Goal: Task Accomplishment & Management: Complete application form

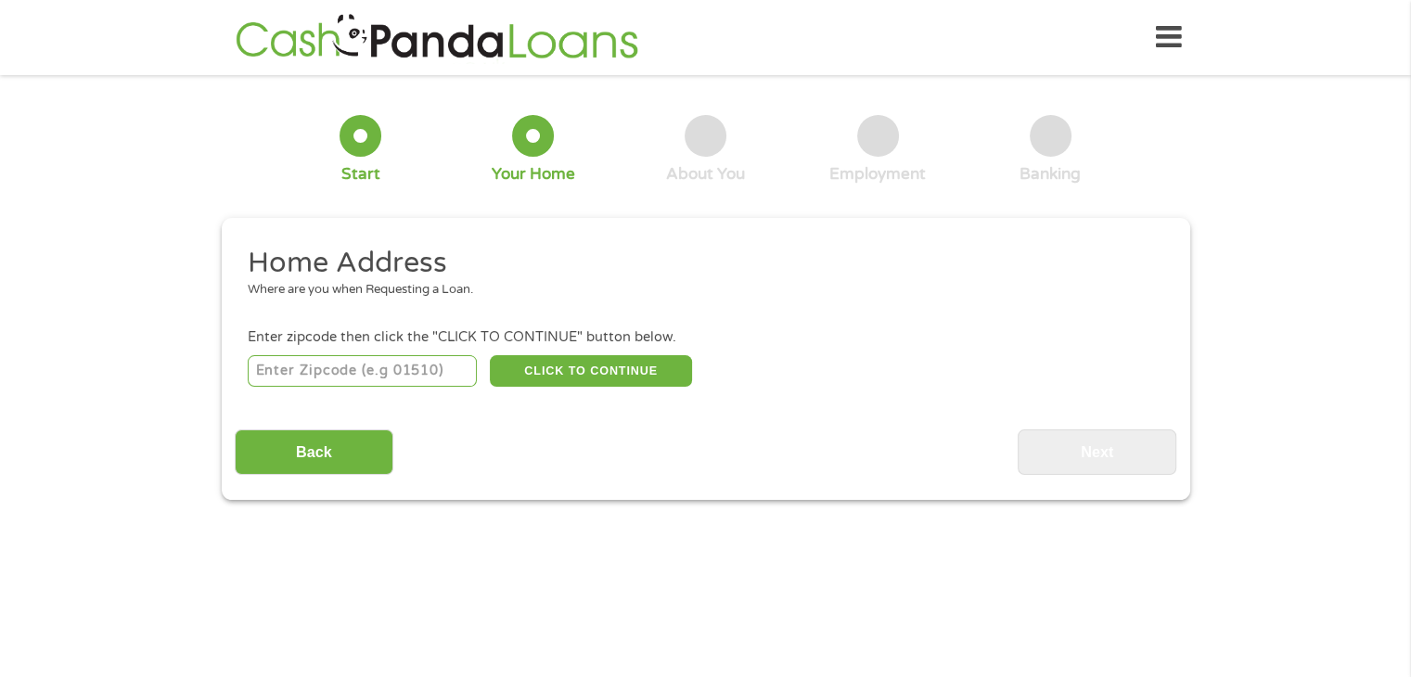
click at [445, 374] on input "number" at bounding box center [362, 371] width 229 height 32
type input "37803"
click at [579, 379] on button "CLICK TO CONTINUE" at bounding box center [591, 371] width 202 height 32
type input "37803"
type input "Maryville"
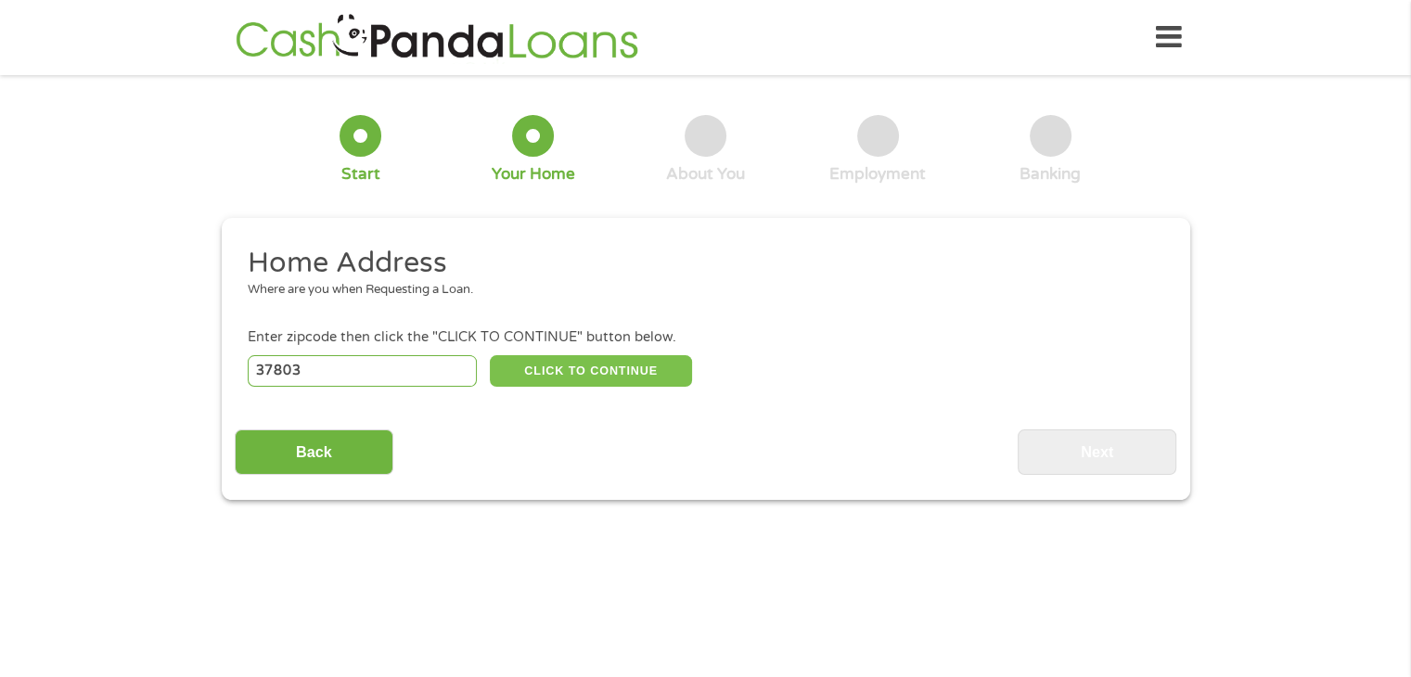
select select "[US_STATE]"
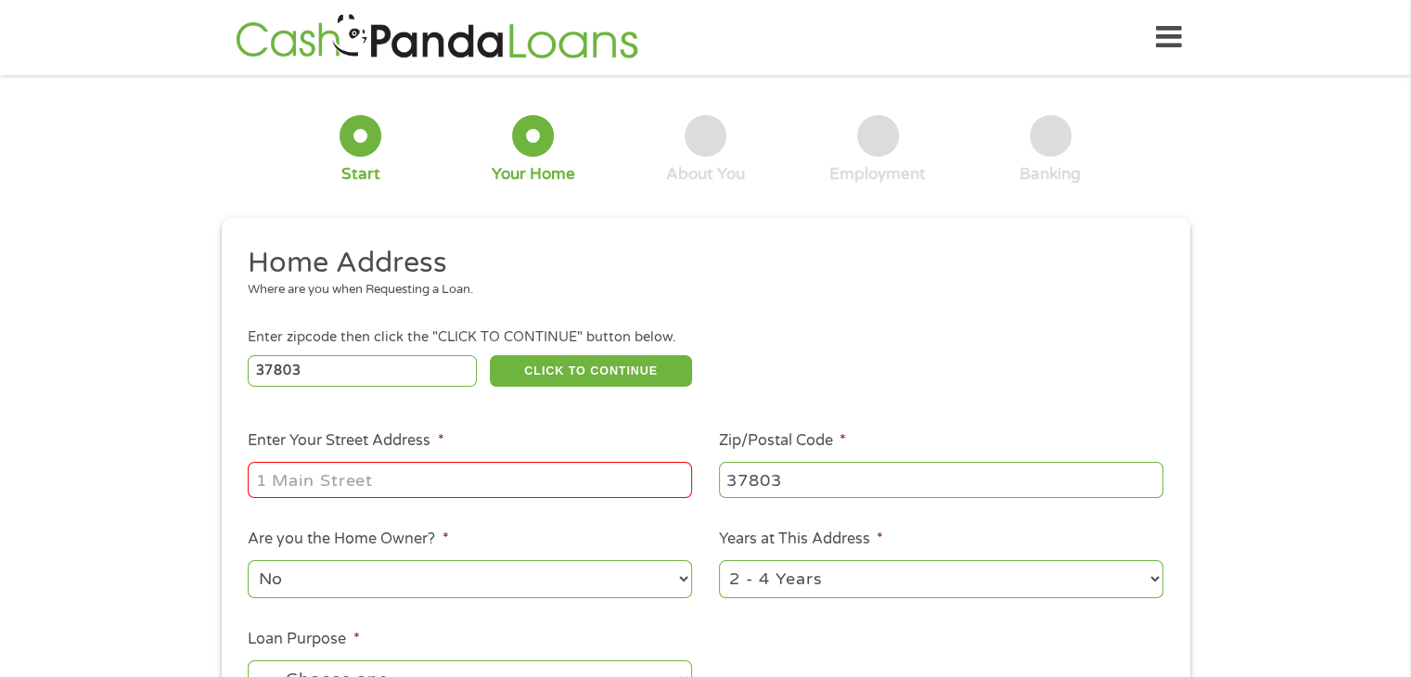
click at [518, 468] on input "Enter Your Street Address *" at bounding box center [470, 479] width 444 height 35
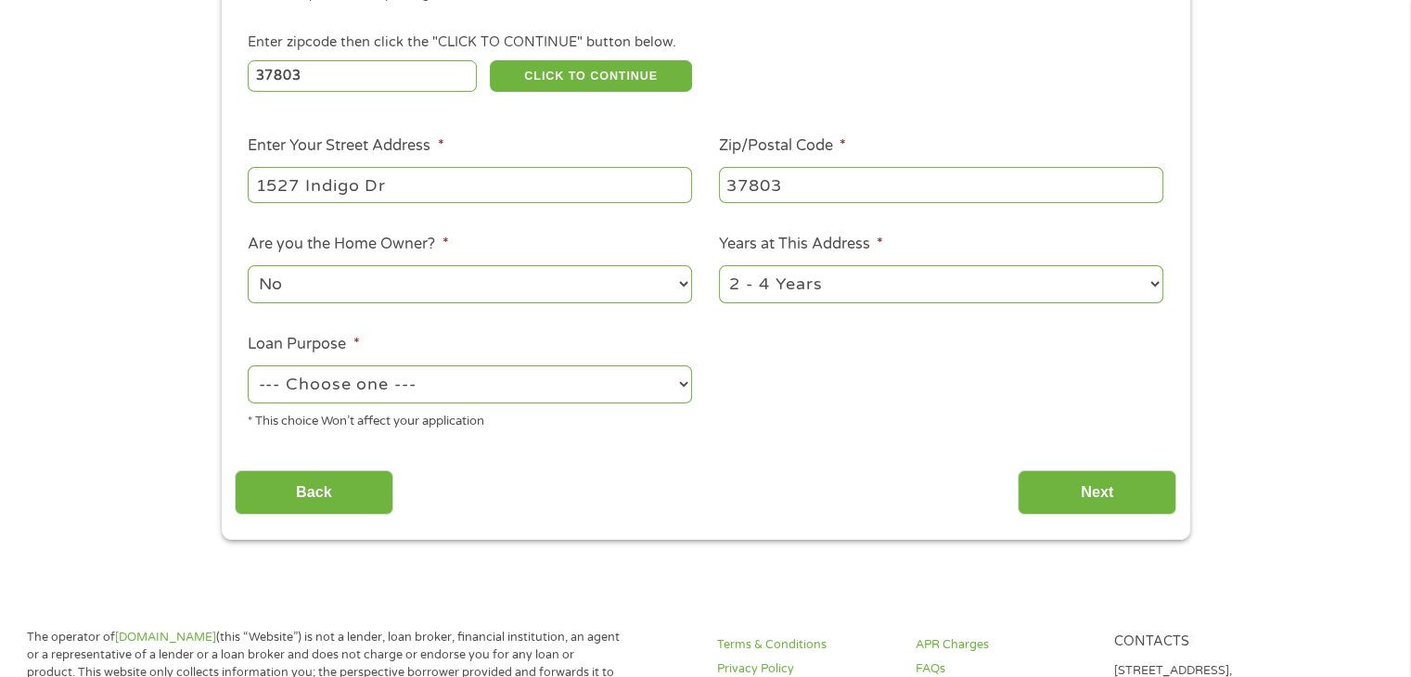
scroll to position [301, 0]
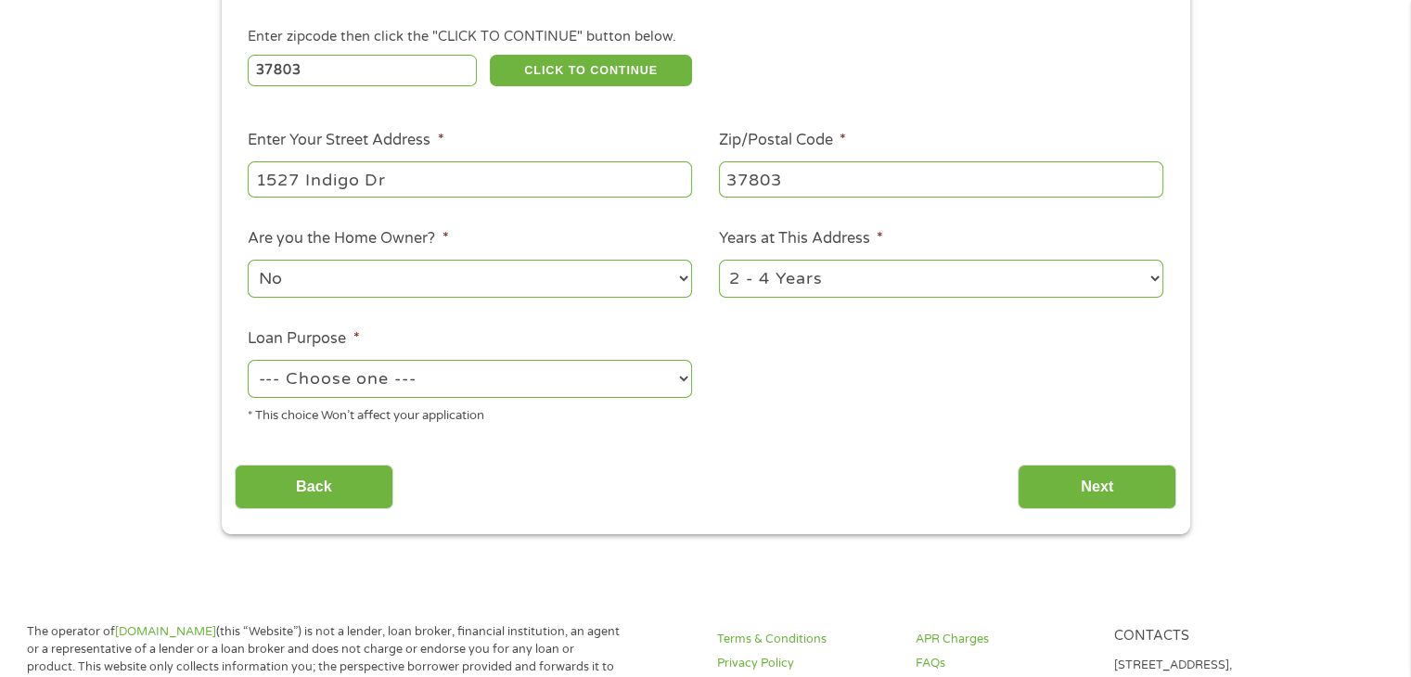
type input "1527 Indigo Dr"
click at [779, 284] on select "1 Year or less 1 - 2 Years 2 - 4 Years Over 4 Years" at bounding box center [941, 279] width 444 height 38
select select "60months"
click at [719, 261] on select "1 Year or less 1 - 2 Years 2 - 4 Years Over 4 Years" at bounding box center [941, 279] width 444 height 38
click at [689, 378] on select "--- Choose one --- Pay Bills Debt Consolidation Home Improvement Major Purchase…" at bounding box center [470, 379] width 444 height 38
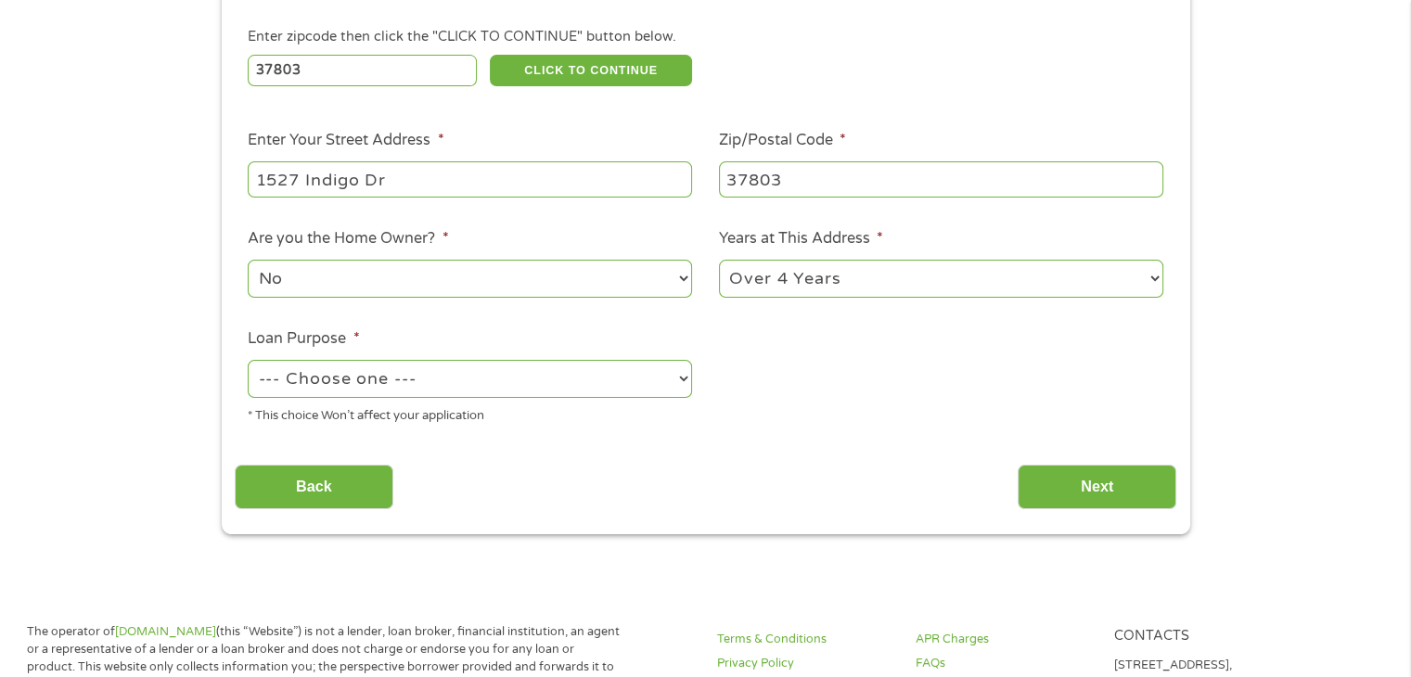
select select "paybills"
click at [248, 361] on select "--- Choose one --- Pay Bills Debt Consolidation Home Improvement Major Purchase…" at bounding box center [470, 379] width 444 height 38
click at [1112, 498] on input "Next" at bounding box center [1096, 487] width 159 height 45
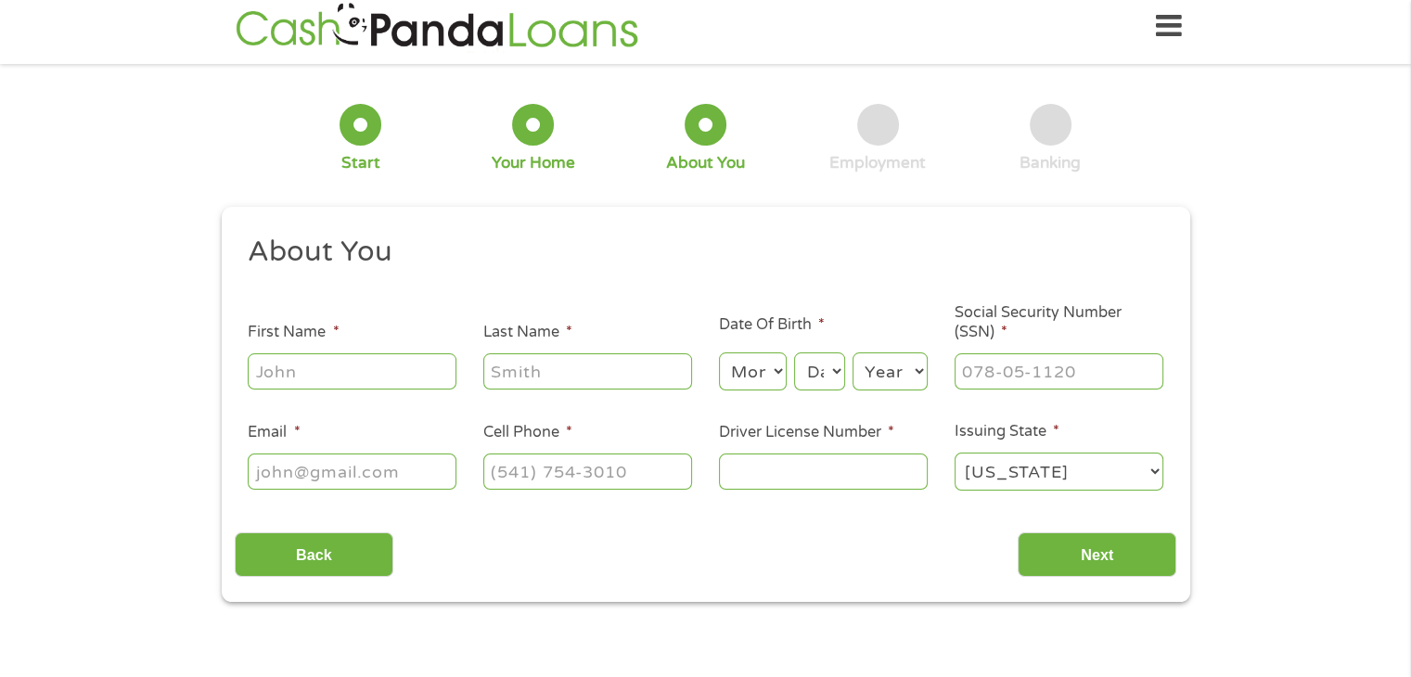
scroll to position [0, 0]
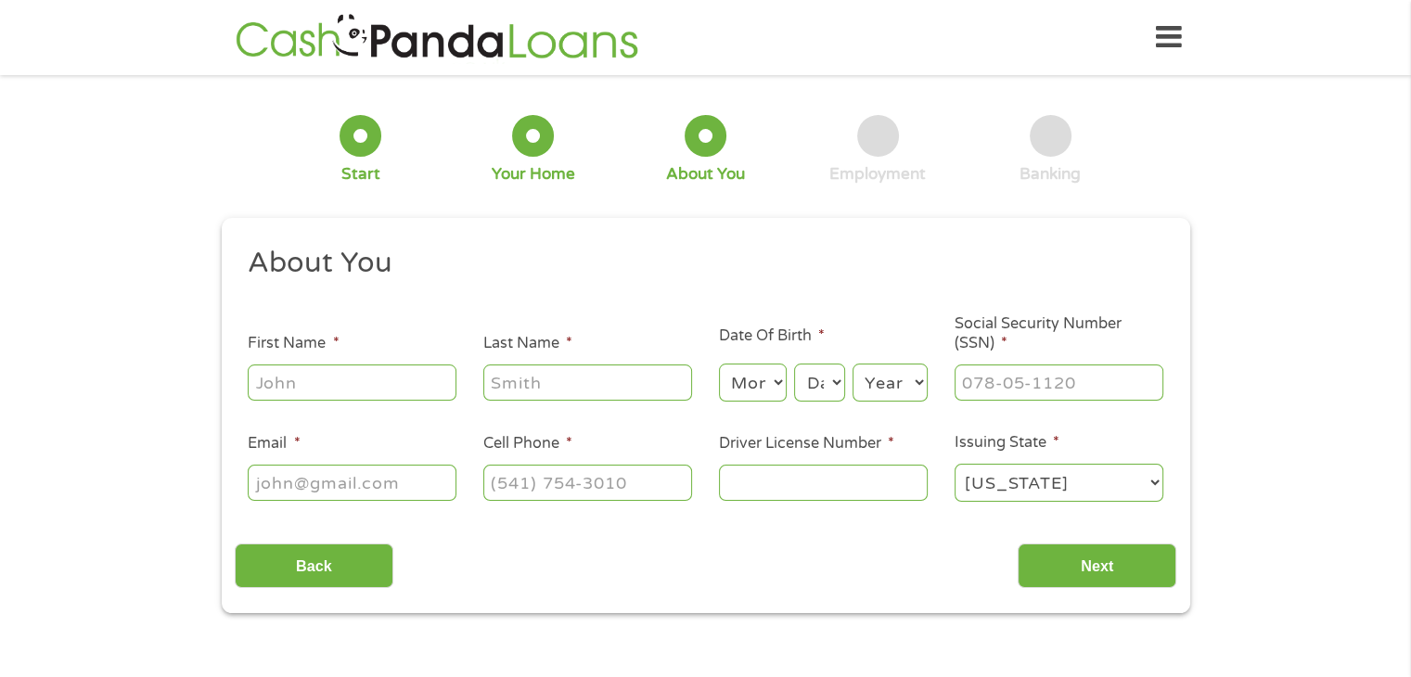
click at [378, 377] on input "First Name *" at bounding box center [352, 382] width 209 height 35
type input "[PERSON_NAME]"
click at [541, 383] on input "Last Name *" at bounding box center [587, 382] width 209 height 35
type input "m"
type input "[PERSON_NAME]"
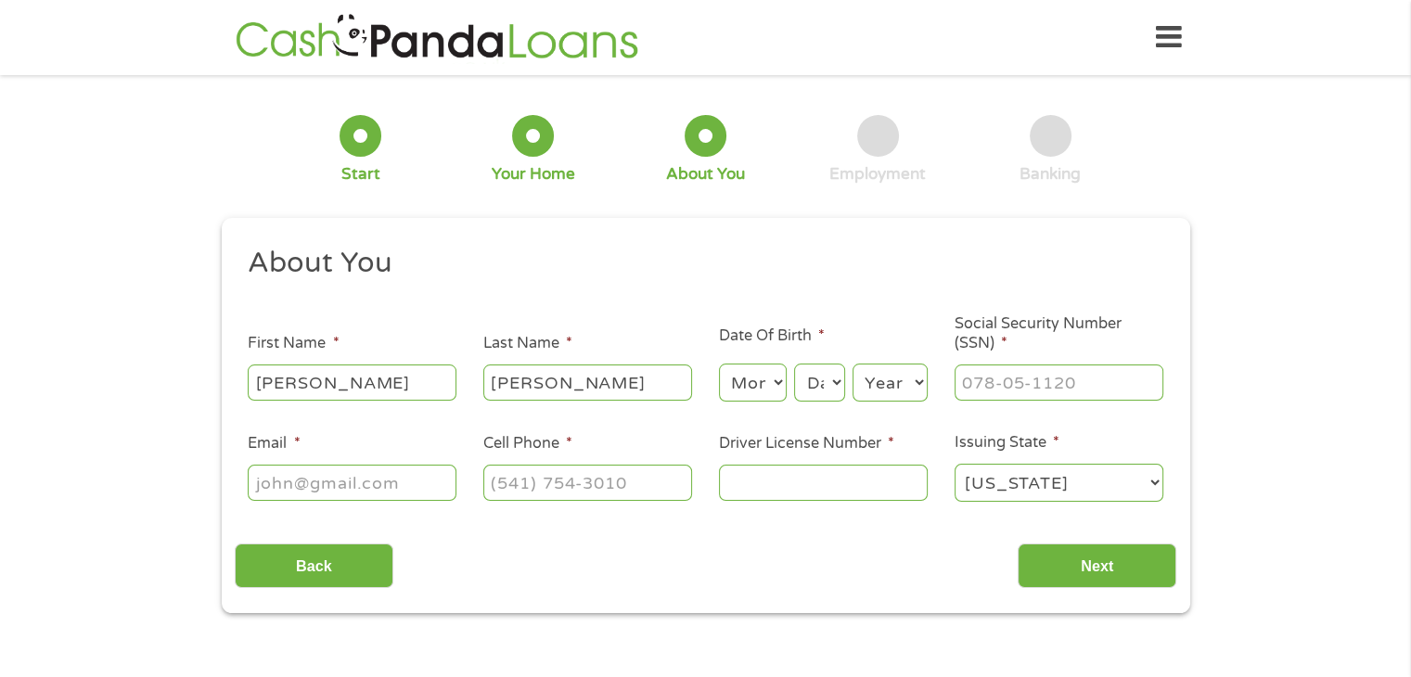
click at [401, 478] on input "Email *" at bounding box center [352, 482] width 209 height 35
type input "[EMAIL_ADDRESS][DOMAIN_NAME]"
click at [567, 490] on input "(___) ___-____" at bounding box center [587, 482] width 209 height 35
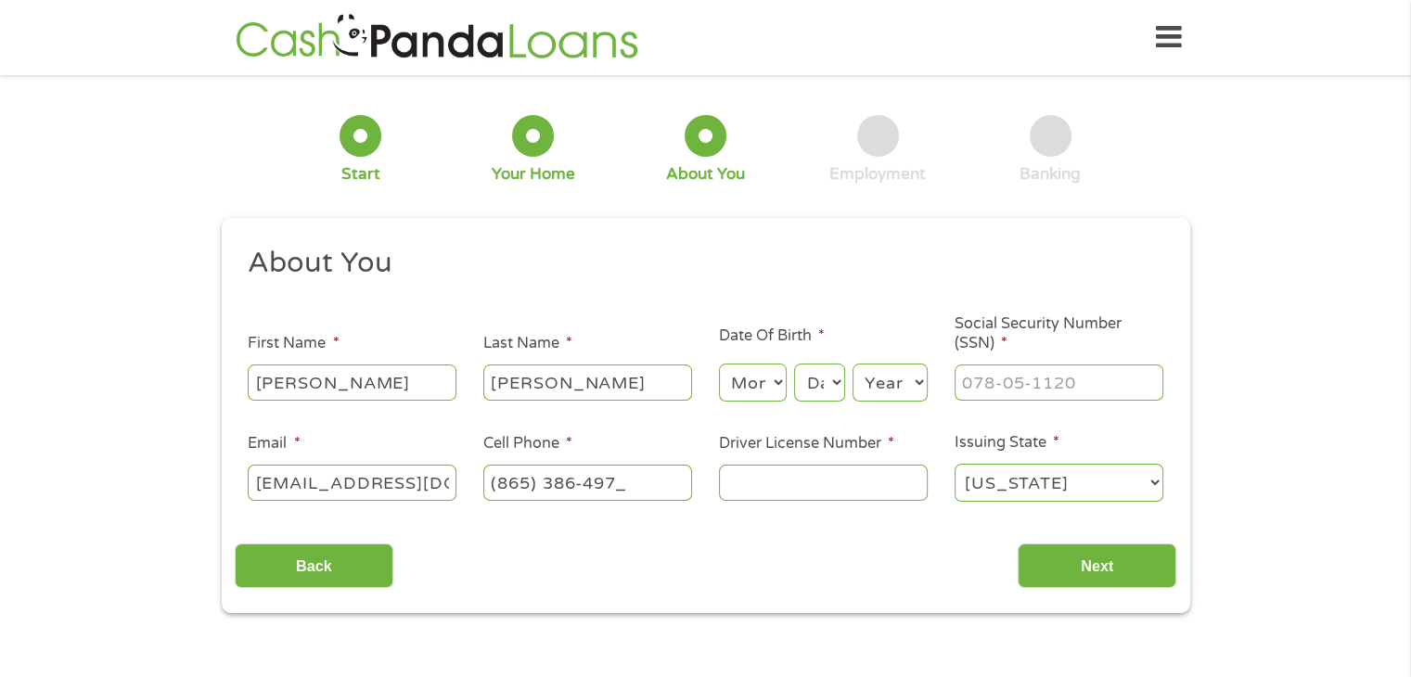
type input "[PHONE_NUMBER]"
click at [768, 383] on select "Month 1 2 3 4 5 6 7 8 9 10 11 12" at bounding box center [753, 383] width 68 height 38
select select "3"
click at [719, 365] on select "Month 1 2 3 4 5 6 7 8 9 10 11 12" at bounding box center [753, 383] width 68 height 38
click at [816, 379] on select "Day 1 2 3 4 5 6 7 8 9 10 11 12 13 14 15 16 17 18 19 20 21 22 23 24 25 26 27 28 …" at bounding box center [819, 383] width 50 height 38
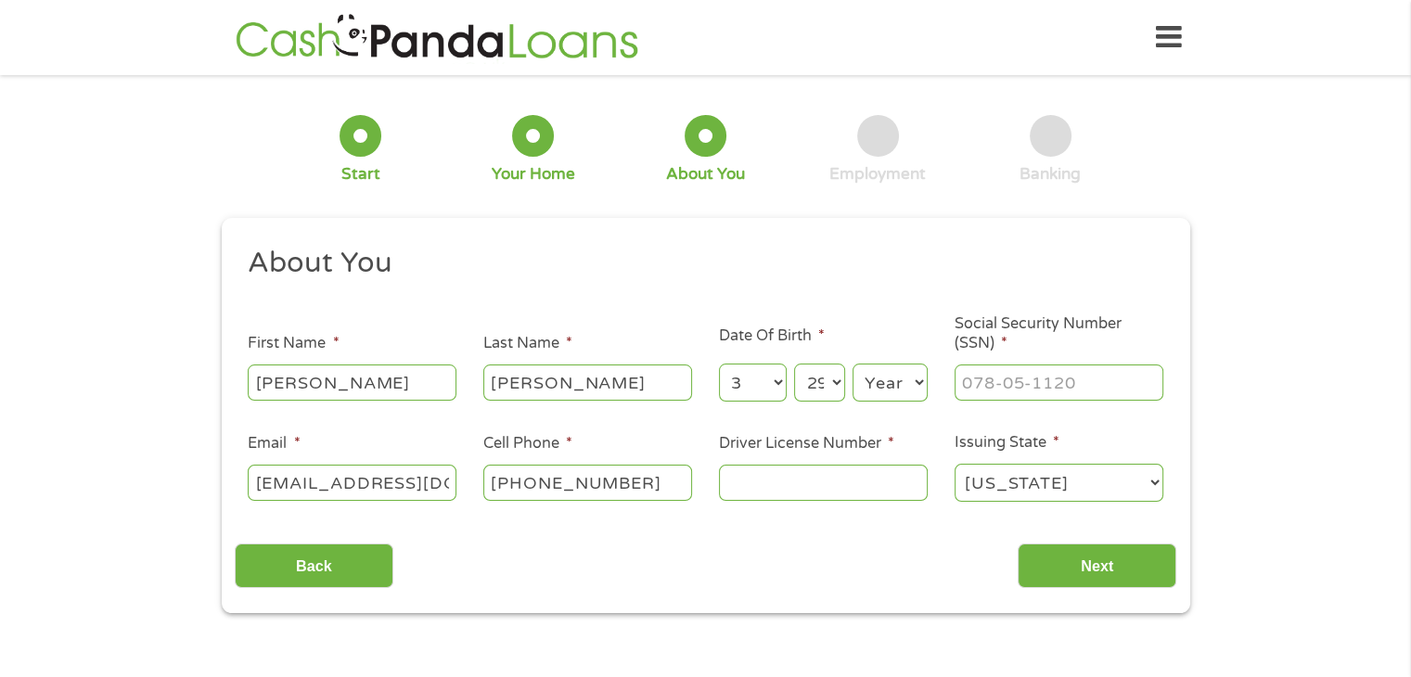
click at [794, 365] on select "Day 1 2 3 4 5 6 7 8 9 10 11 12 13 14 15 16 17 18 19 20 21 22 23 24 25 26 27 28 …" at bounding box center [819, 383] width 50 height 38
click at [828, 377] on select "Day 1 2 3 4 5 6 7 8 9 10 11 12 13 14 15 16 17 18 19 20 21 22 23 24 25 26 27 28 …" at bounding box center [819, 383] width 50 height 38
select select "27"
click at [794, 365] on select "Day 1 2 3 4 5 6 7 8 9 10 11 12 13 14 15 16 17 18 19 20 21 22 23 24 25 26 27 28 …" at bounding box center [819, 383] width 50 height 38
click at [879, 385] on select "Year [DATE] 2006 2005 2004 2003 2002 2001 2000 1999 1998 1997 1996 1995 1994 19…" at bounding box center [889, 383] width 75 height 38
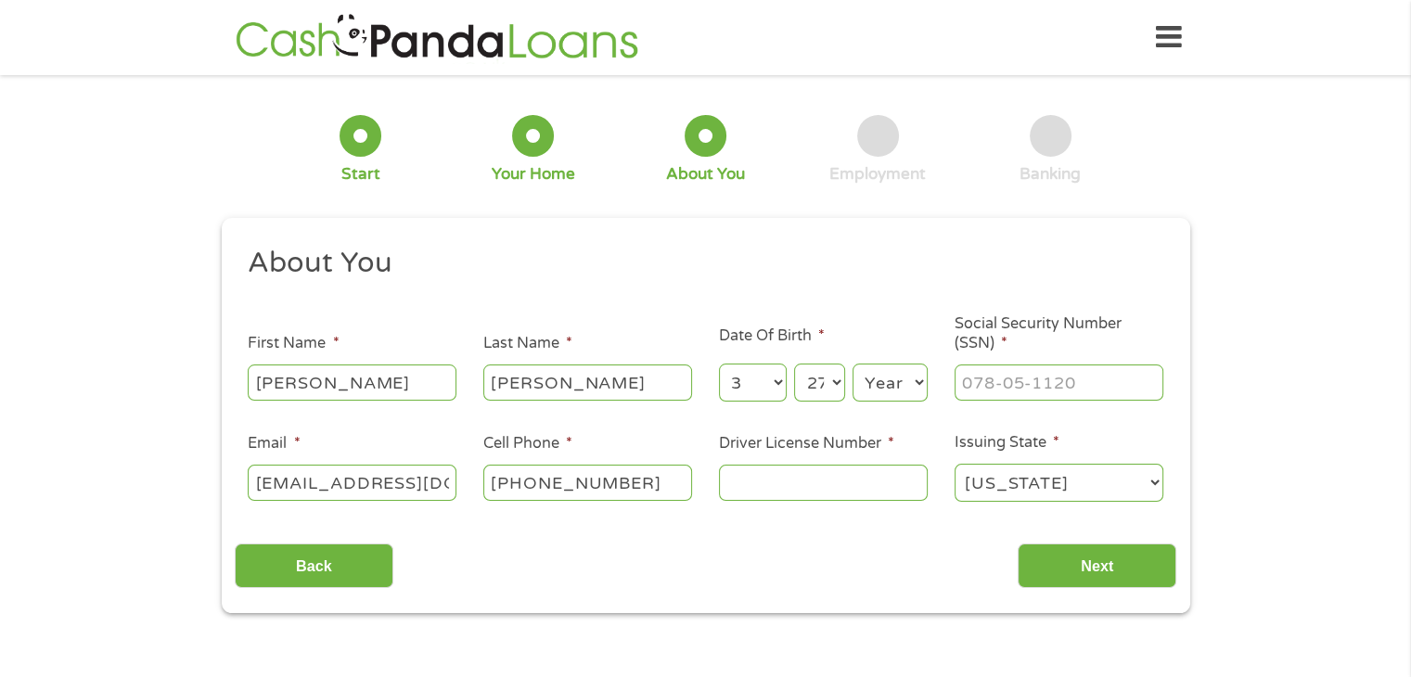
select select "1995"
click at [852, 365] on select "Year [DATE] 2006 2005 2004 2003 2002 2001 2000 1999 1998 1997 1996 1995 1994 19…" at bounding box center [889, 383] width 75 height 38
click at [1036, 392] on input "___-__-____" at bounding box center [1058, 382] width 209 height 35
type input "413-77-4465"
click at [854, 473] on input "Driver License Number *" at bounding box center [823, 482] width 209 height 35
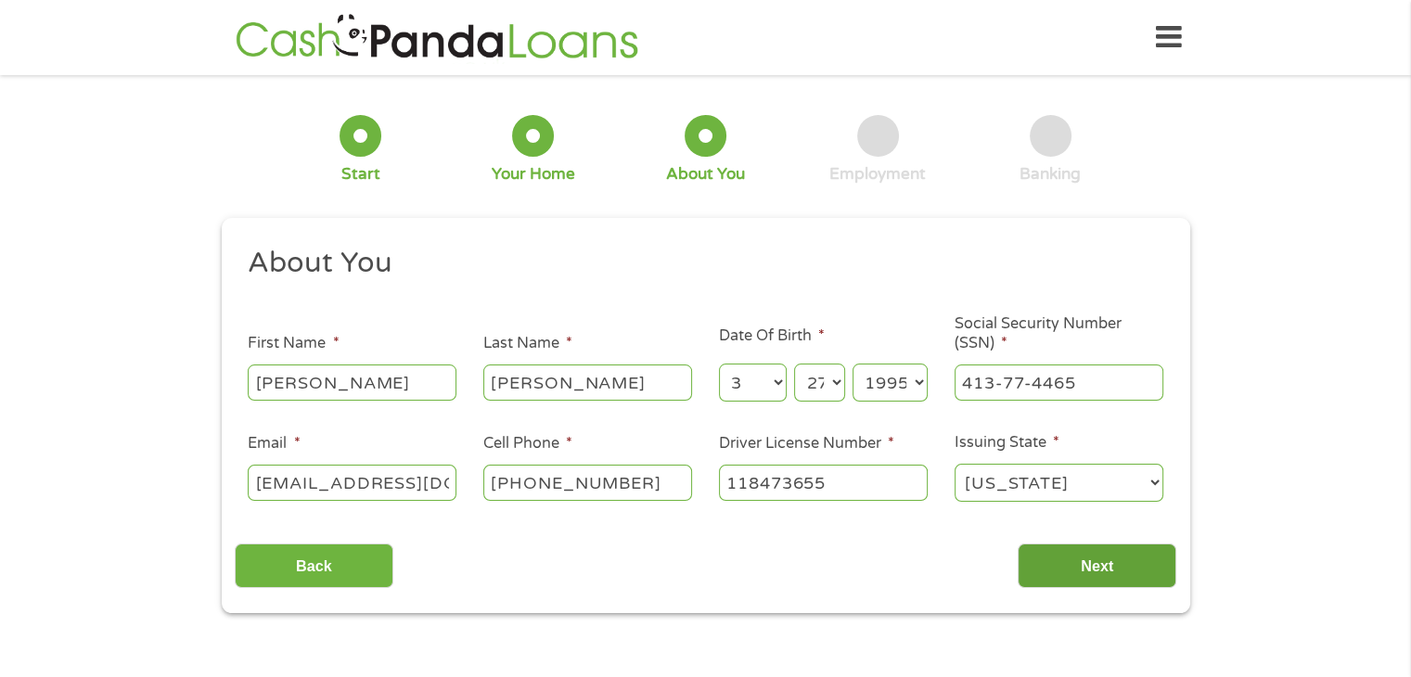
type input "118473655"
drag, startPoint x: 1061, startPoint y: 565, endPoint x: 1046, endPoint y: 560, distance: 15.5
click at [1046, 560] on input "Next" at bounding box center [1096, 566] width 159 height 45
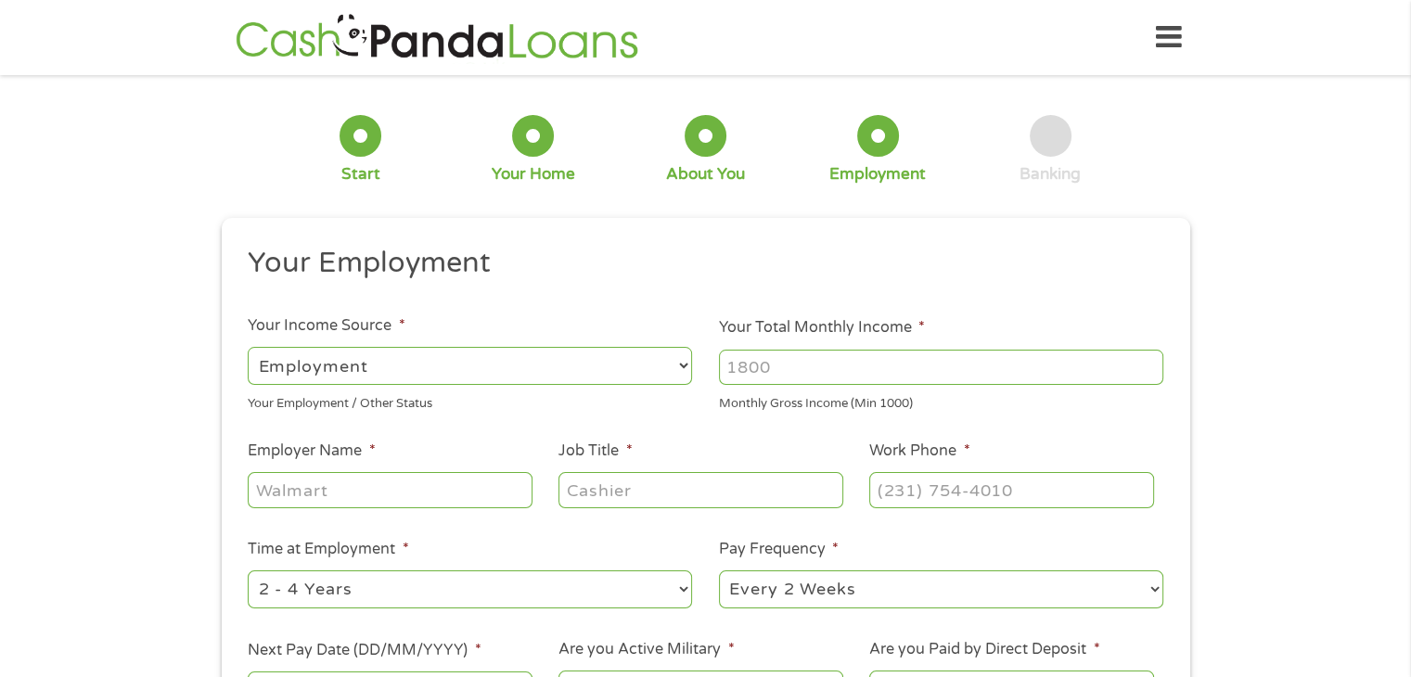
scroll to position [7, 7]
click at [677, 365] on select "--- Choose one --- Employment [DEMOGRAPHIC_DATA] Benefits" at bounding box center [470, 366] width 444 height 38
click at [248, 347] on select "--- Choose one --- Employment [DEMOGRAPHIC_DATA] Benefits" at bounding box center [470, 366] width 444 height 38
click at [783, 366] on input "Your Total Monthly Income *" at bounding box center [941, 367] width 444 height 35
type input "2"
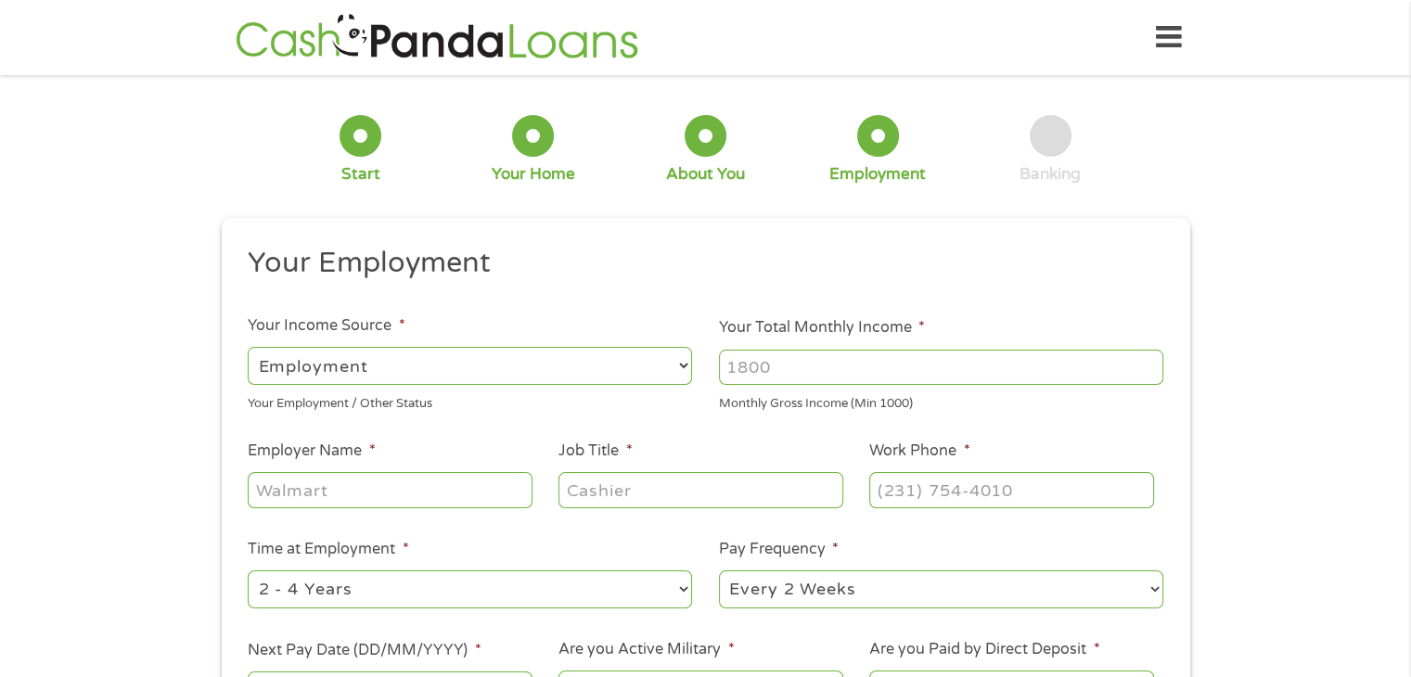
type input "2"
type input "1600"
click at [409, 499] on input "Employer Name *" at bounding box center [390, 489] width 284 height 35
click at [412, 490] on input "Blount County Sgeriff's Office" at bounding box center [390, 489] width 284 height 35
type input "Blount County Sheriff's Office"
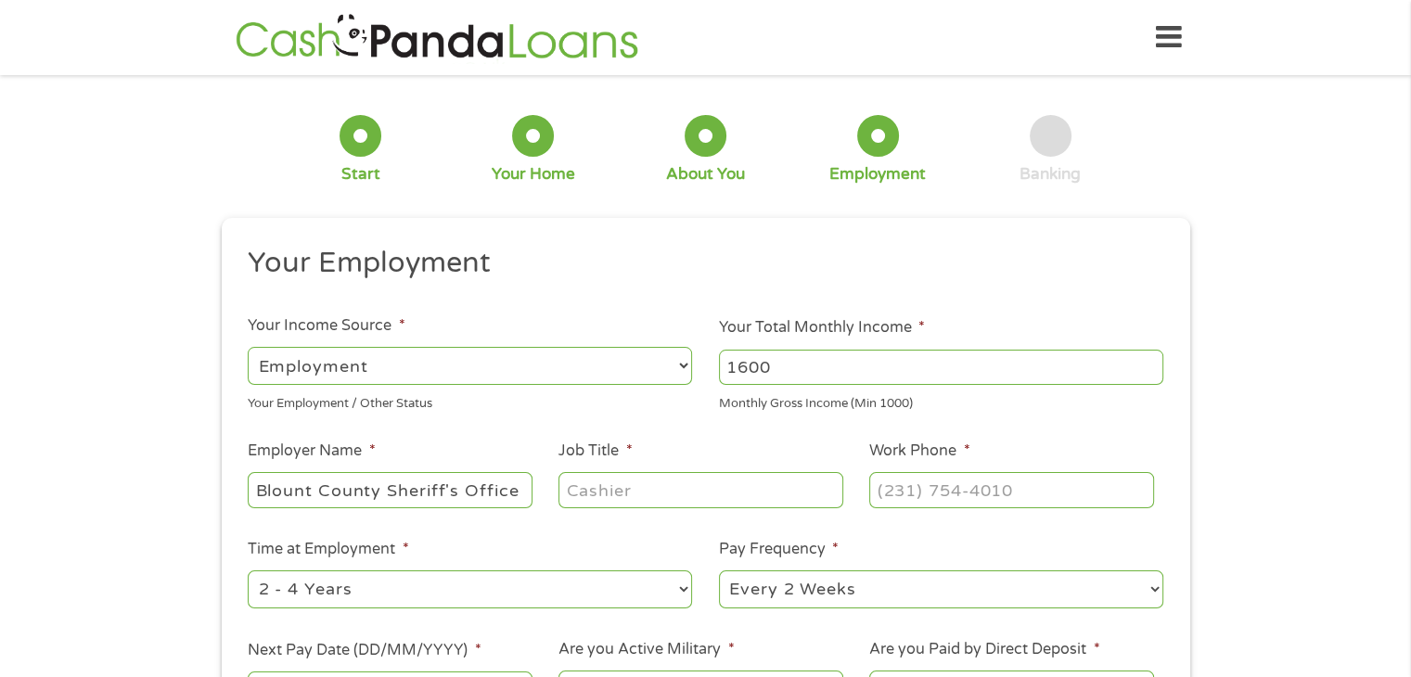
click at [669, 505] on input "Job Title *" at bounding box center [700, 489] width 284 height 35
type input "Police Officer"
click at [901, 494] on input "(___) ___-____" at bounding box center [1011, 489] width 284 height 35
type input "[PHONE_NUMBER]"
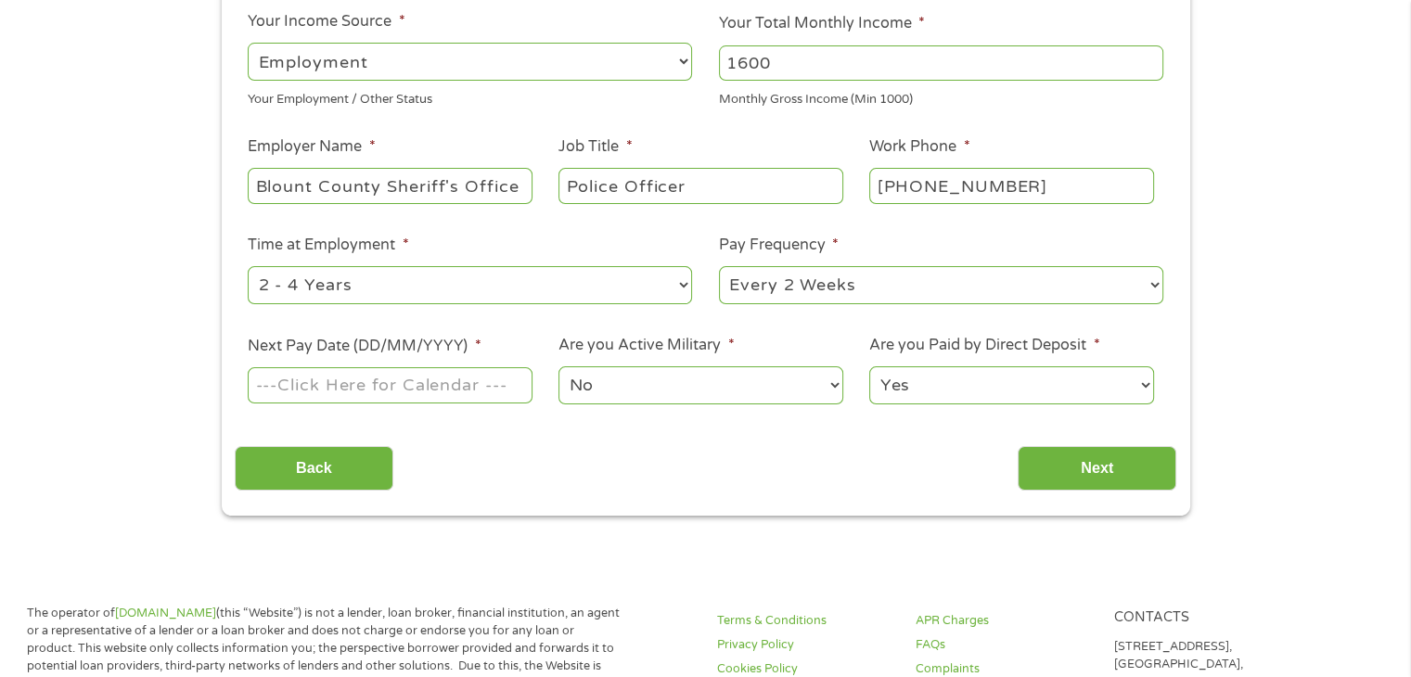
scroll to position [306, 0]
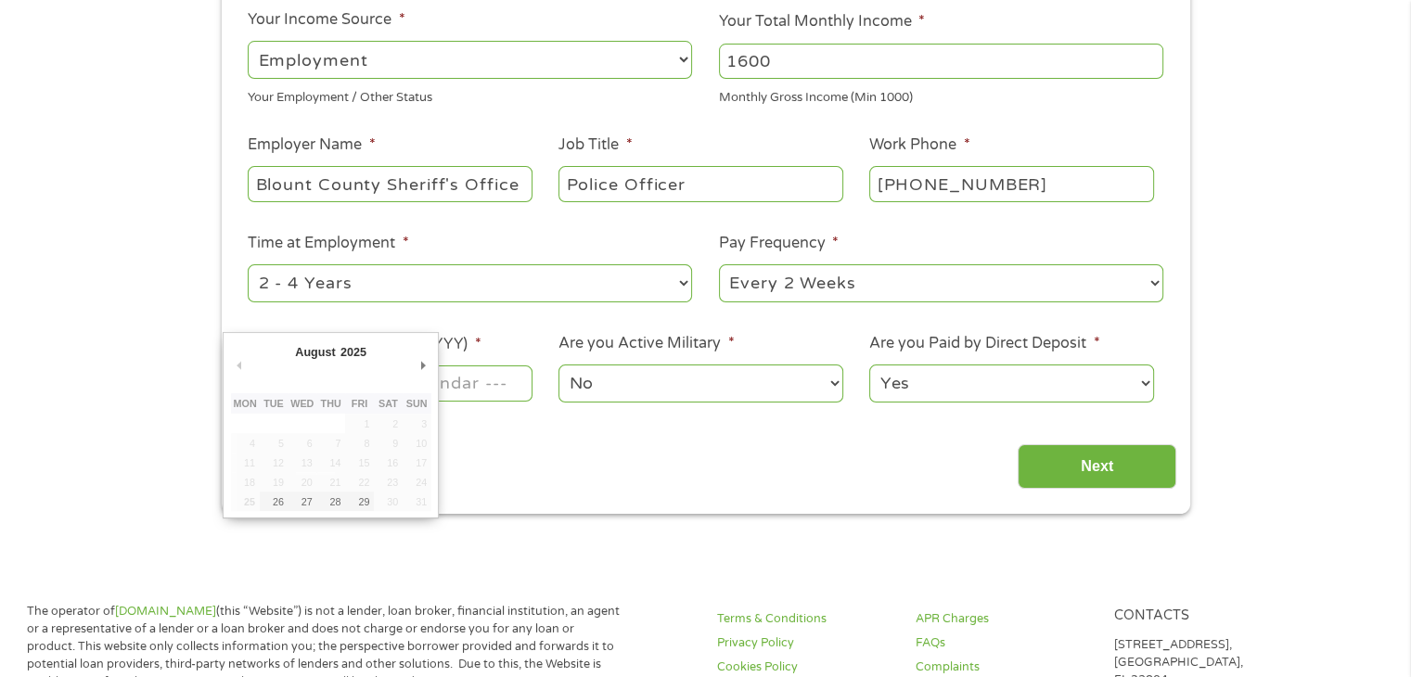
click at [445, 394] on input "Next Pay Date (DD/MM/YYYY) *" at bounding box center [390, 382] width 284 height 35
type input "[DATE]"
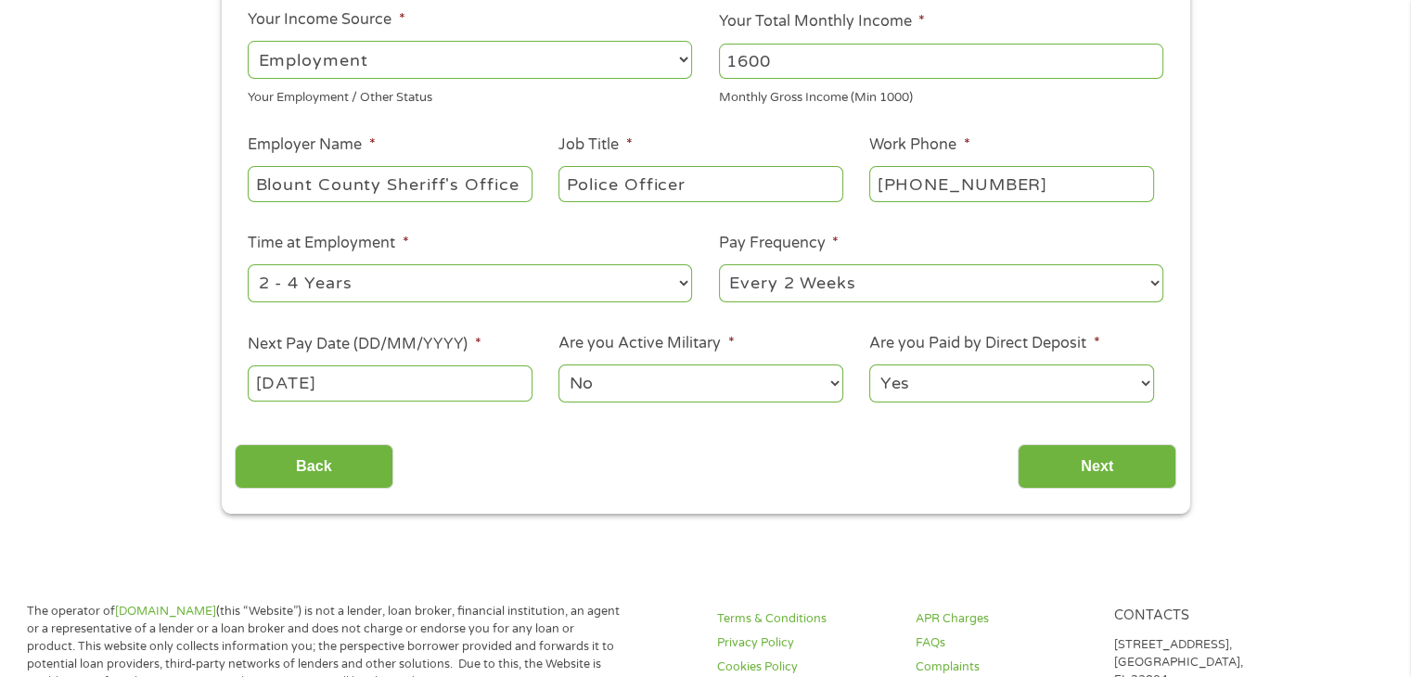
click at [626, 380] on select "No Yes" at bounding box center [700, 384] width 284 height 38
click at [558, 365] on select "No Yes" at bounding box center [700, 384] width 284 height 38
click at [1066, 468] on input "Next" at bounding box center [1096, 466] width 159 height 45
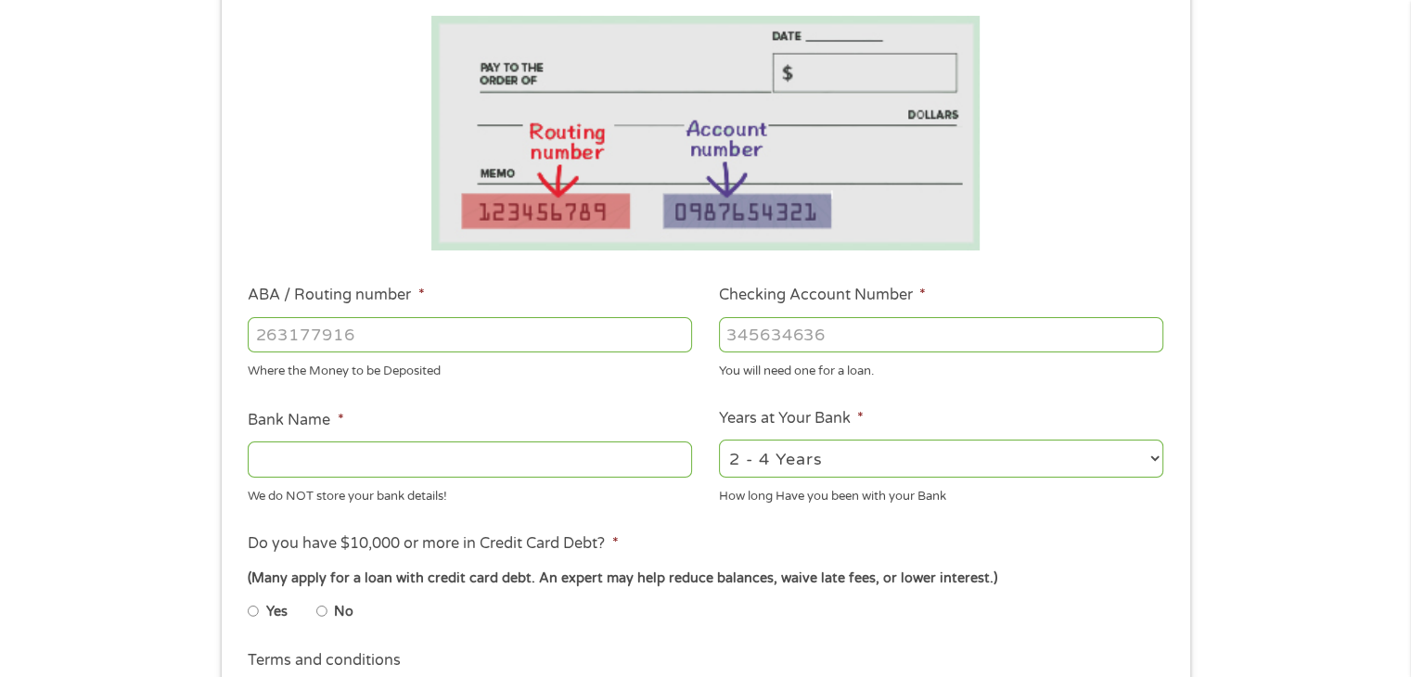
scroll to position [326, 0]
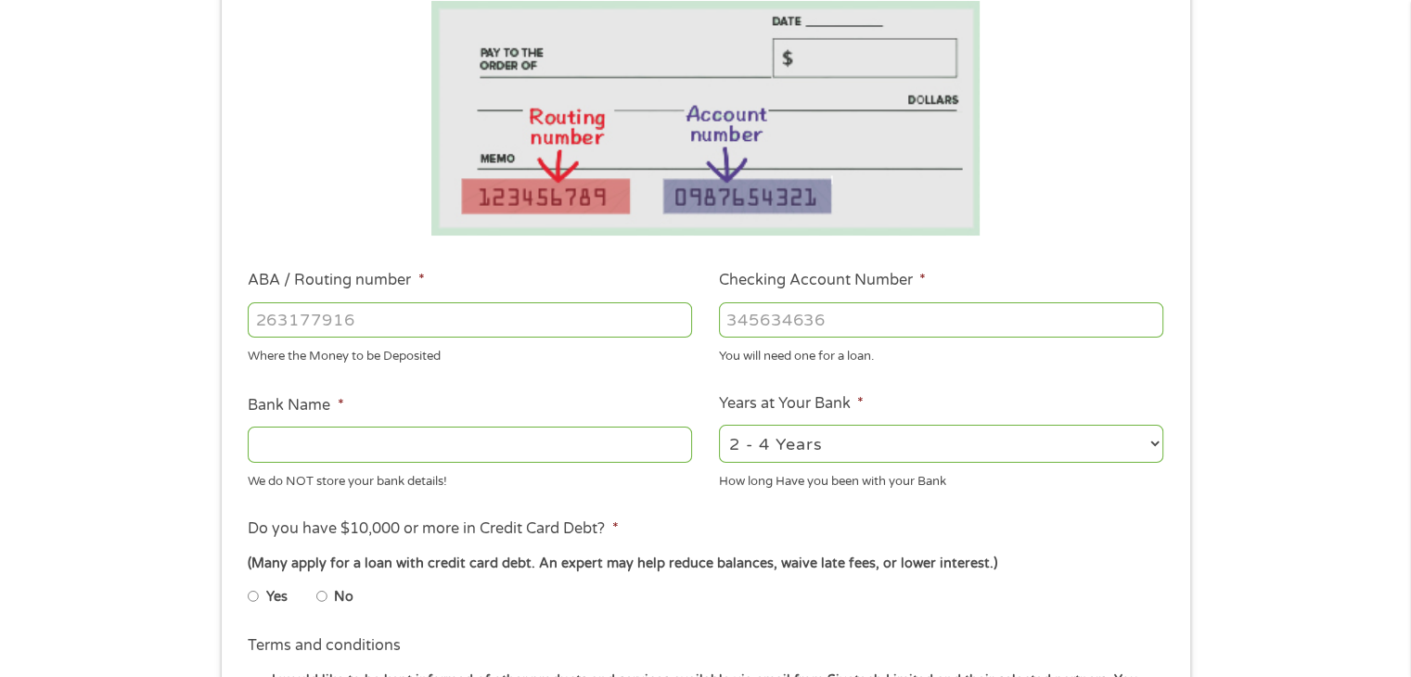
click at [604, 451] on input "Bank Name *" at bounding box center [470, 444] width 444 height 35
type input "first horizon"
click at [1150, 463] on select "2 - 4 Years 6 - 12 Months 1 - 2 Years Over 4 Years" at bounding box center [941, 444] width 444 height 38
select select "60months"
click at [719, 426] on select "2 - 4 Years 6 - 12 Months 1 - 2 Years Over 4 Years" at bounding box center [941, 444] width 444 height 38
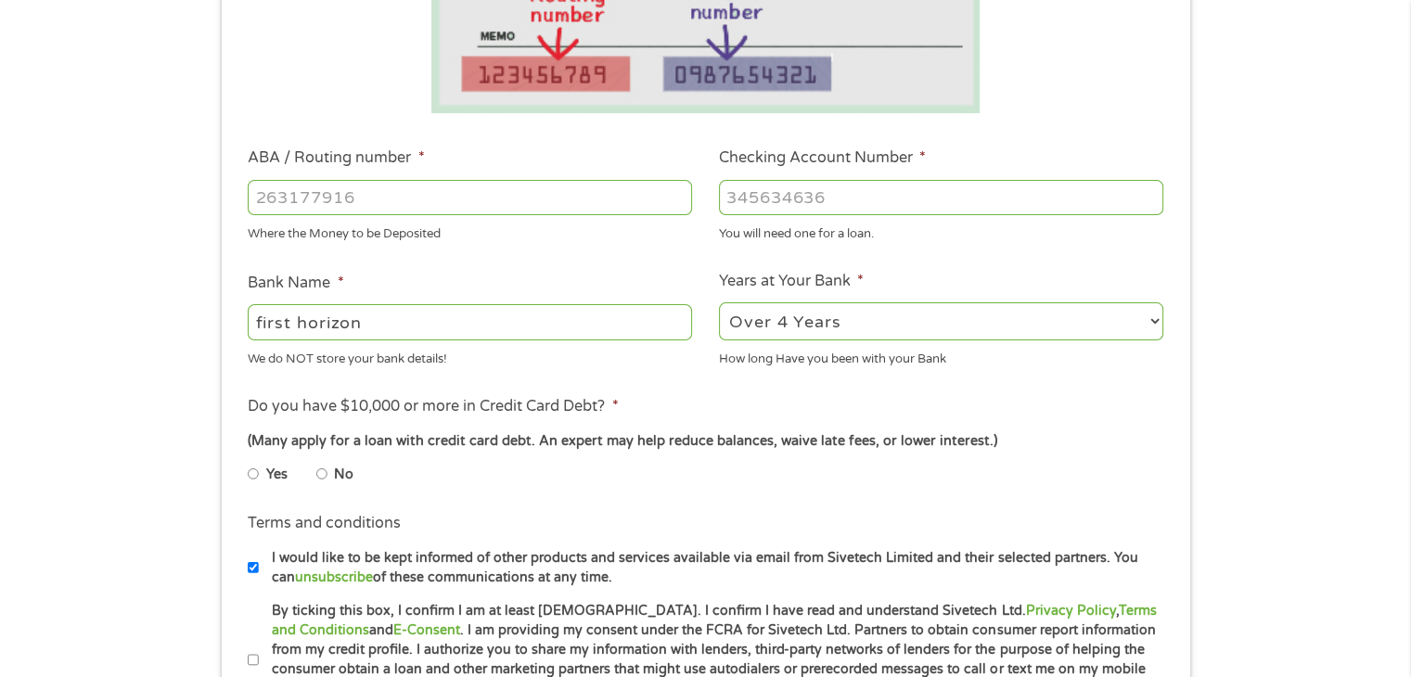
scroll to position [453, 0]
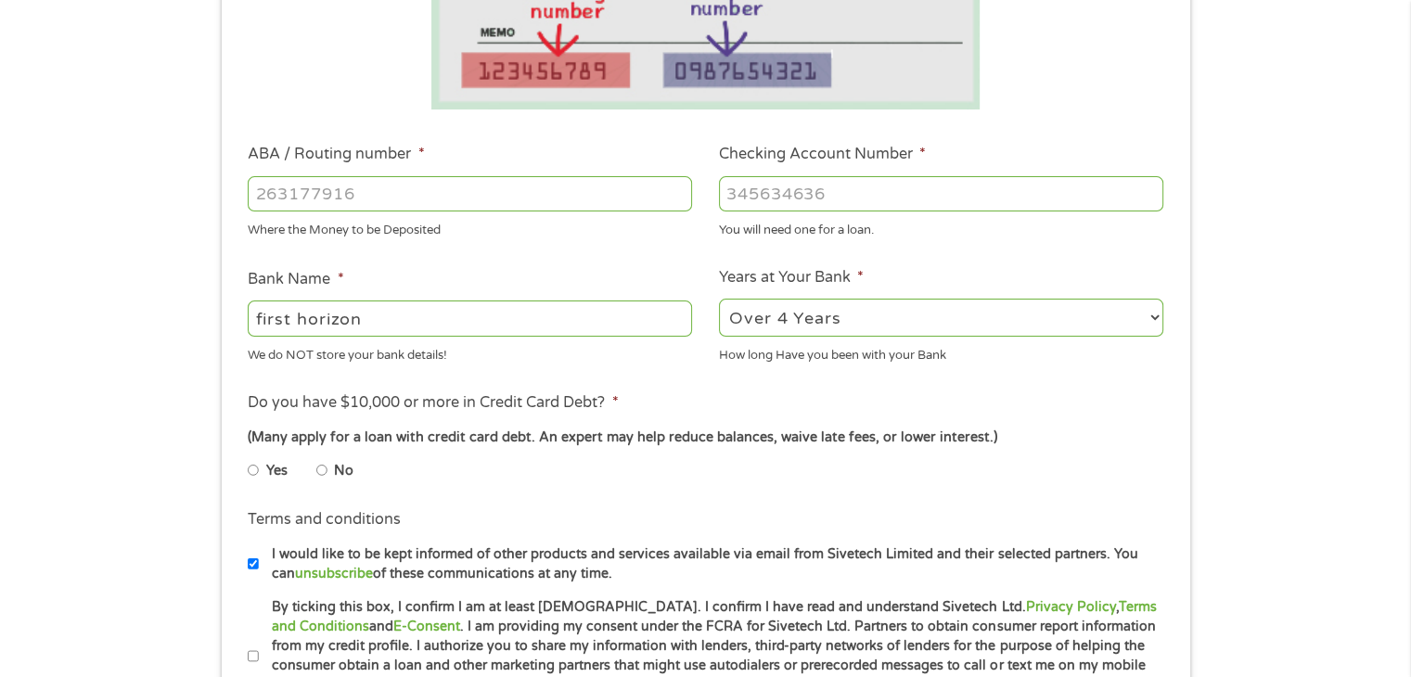
click at [452, 198] on input "ABA / Routing number *" at bounding box center [470, 193] width 444 height 35
click at [842, 199] on input "Checking Account Number *" at bounding box center [941, 193] width 444 height 35
type input "185939615"
click at [616, 193] on input "ABA / Routing number *" at bounding box center [470, 193] width 444 height 35
type input "084000026"
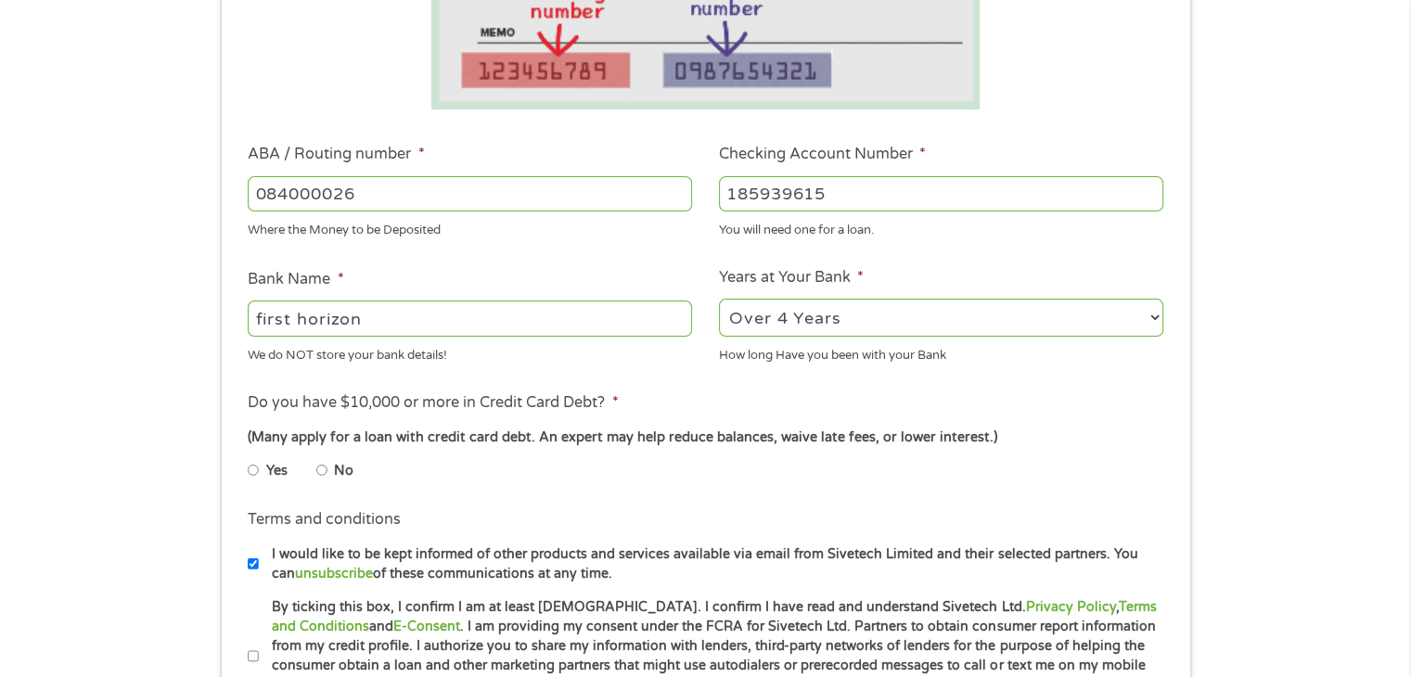
type input "FIRST [US_STATE] BANK"
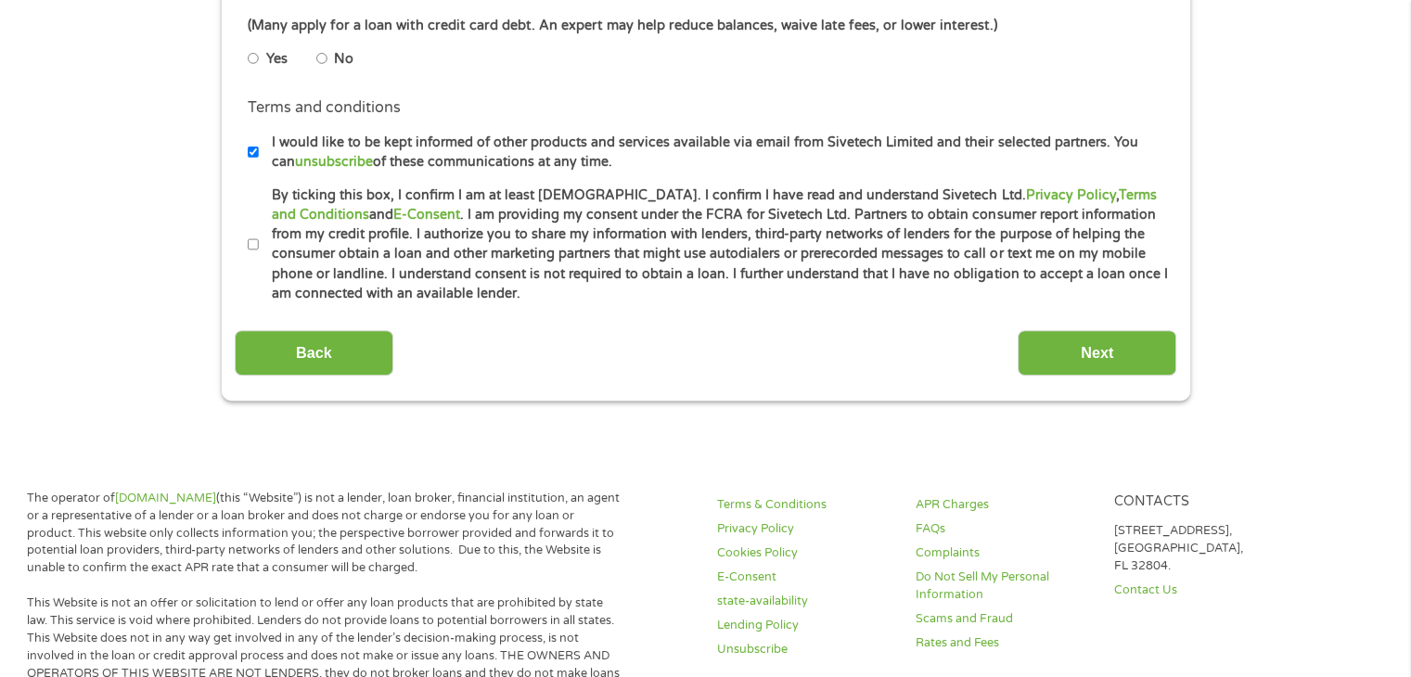
scroll to position [955, 0]
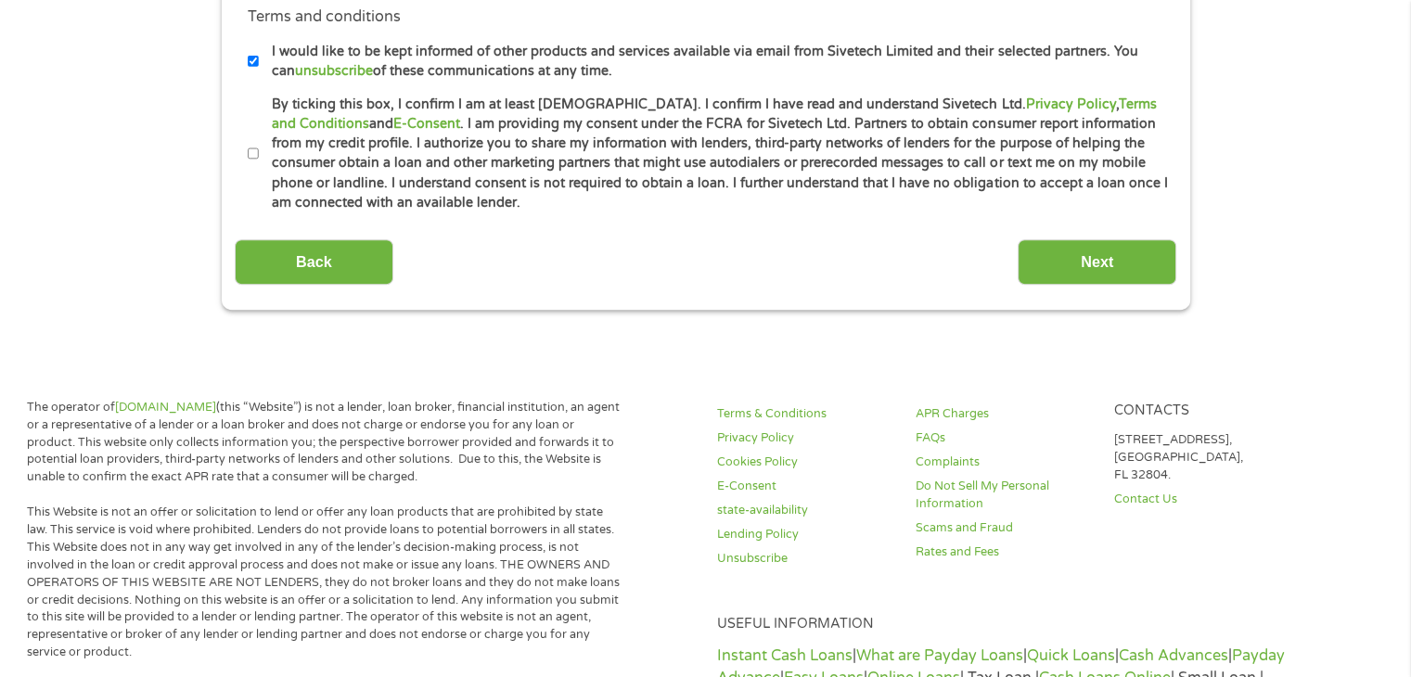
type input "084000026"
click at [256, 150] on input "By ticking this box, I confirm I am at least [DEMOGRAPHIC_DATA]. I confirm I ha…" at bounding box center [253, 154] width 11 height 30
checkbox input "true"
click at [1049, 271] on input "Next" at bounding box center [1096, 261] width 159 height 45
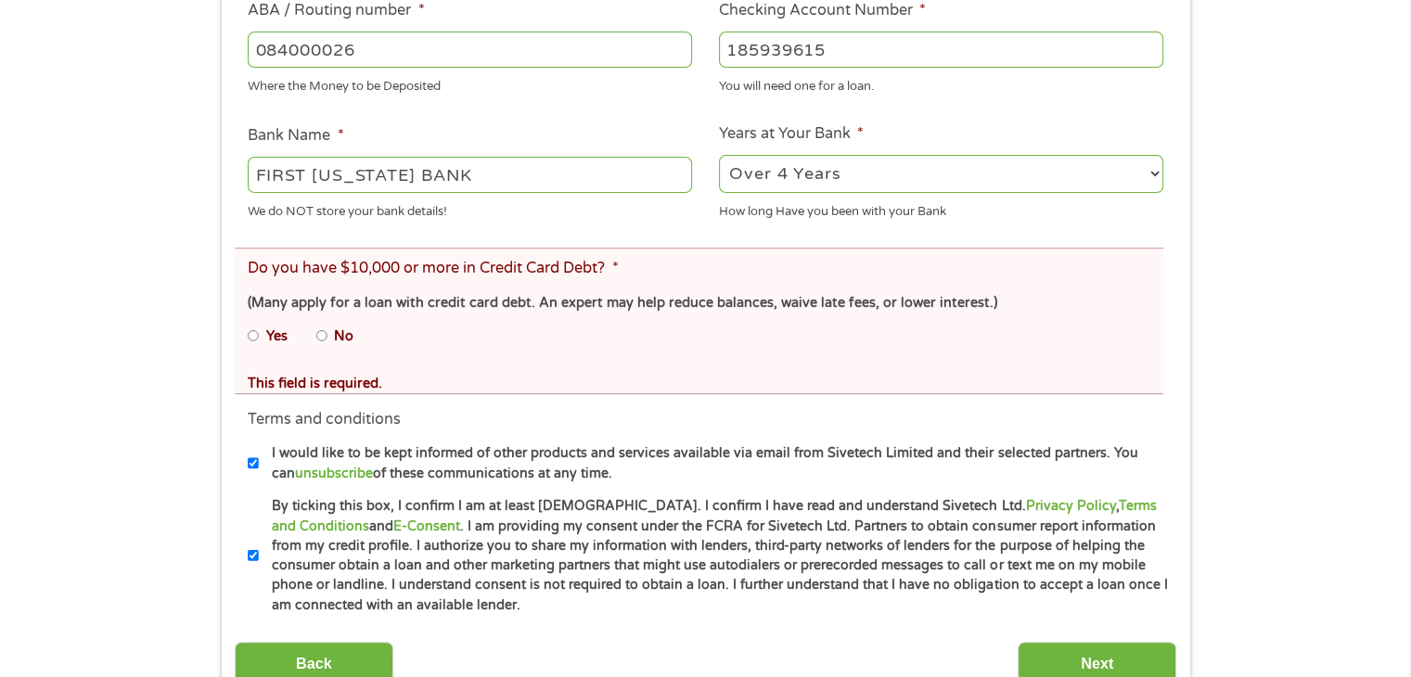
scroll to position [665, 0]
click at [316, 342] on input "No" at bounding box center [321, 337] width 11 height 30
radio input "true"
click at [1043, 656] on input "Next" at bounding box center [1096, 665] width 159 height 45
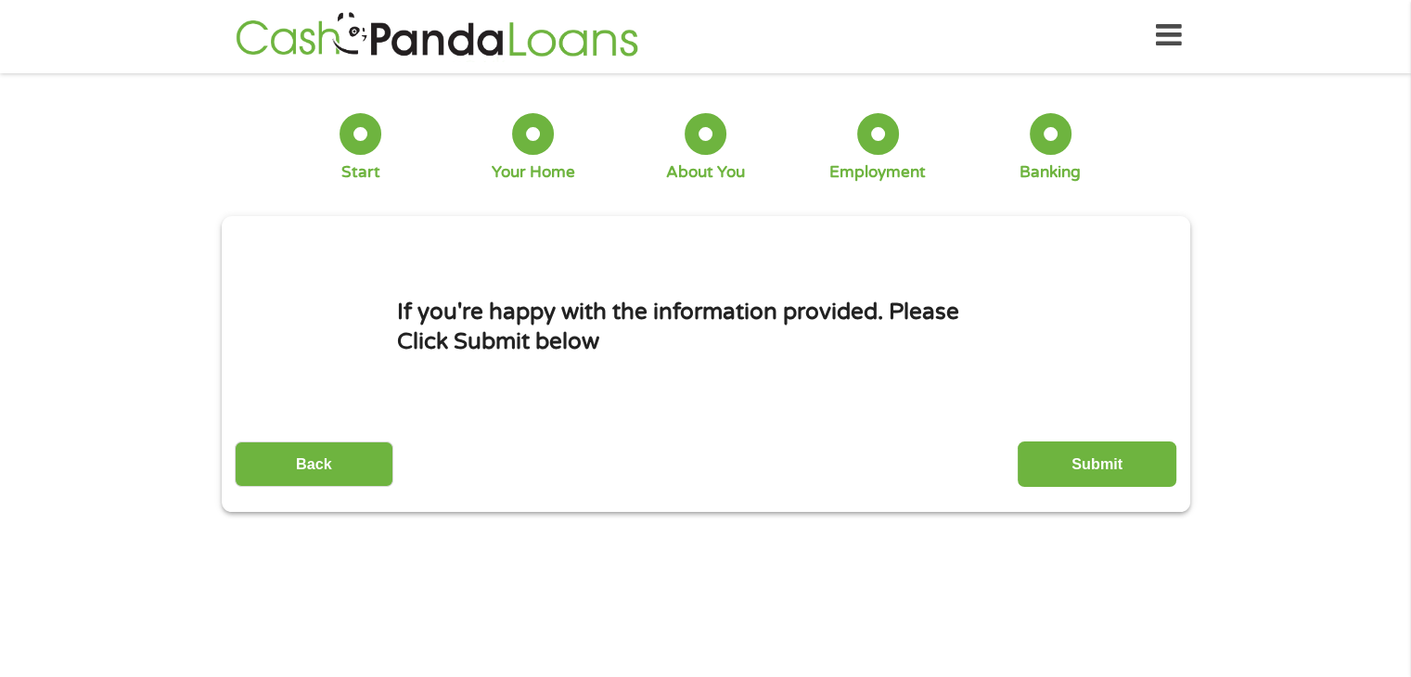
scroll to position [0, 0]
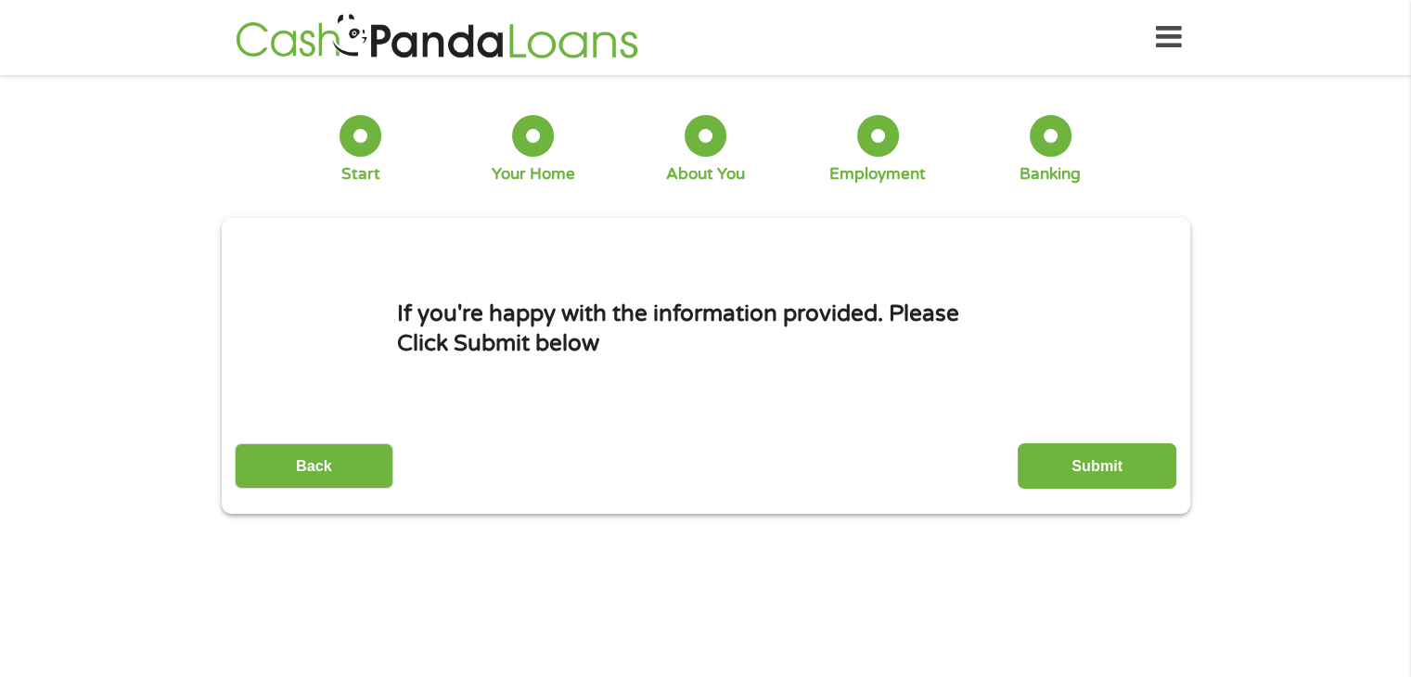
click at [1080, 432] on div "Back Submit" at bounding box center [705, 459] width 941 height 58
click at [1080, 467] on input "Submit" at bounding box center [1096, 465] width 159 height 45
